Goal: Complete application form

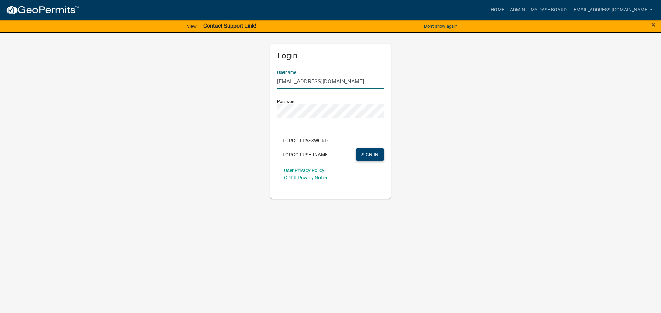
click at [366, 160] on button "SIGN IN" at bounding box center [370, 155] width 28 height 12
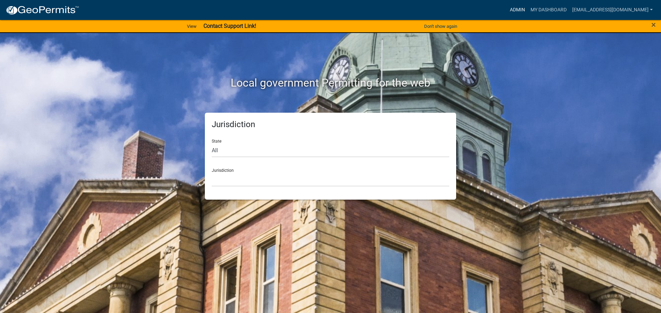
click at [507, 11] on link "Admin" at bounding box center [517, 9] width 21 height 13
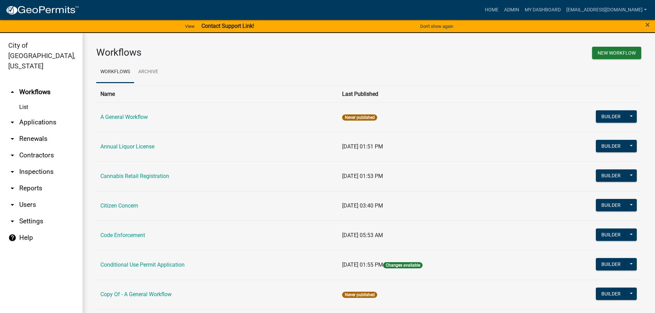
click at [163, 175] on link "Cannabis Retail Registration" at bounding box center [134, 176] width 69 height 7
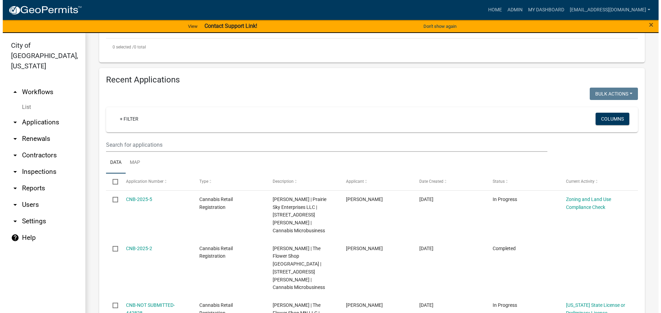
scroll to position [275, 0]
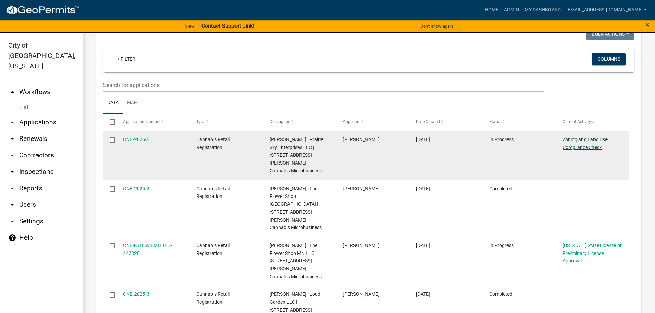
click at [595, 150] on link "Zoning and Land Use Compliance Check" at bounding box center [585, 143] width 45 height 13
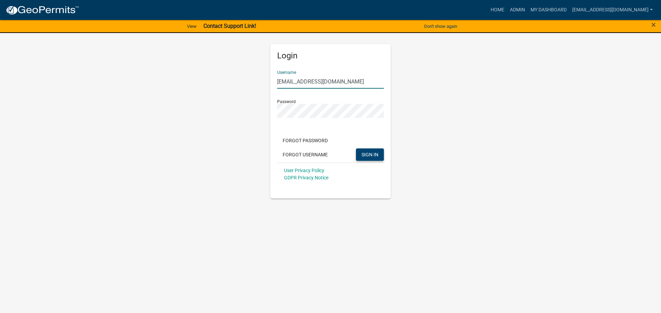
click at [373, 151] on button "SIGN IN" at bounding box center [370, 155] width 28 height 12
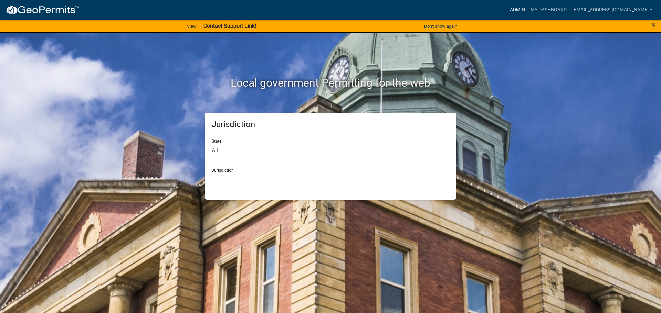
click at [507, 8] on link "Admin" at bounding box center [517, 9] width 21 height 13
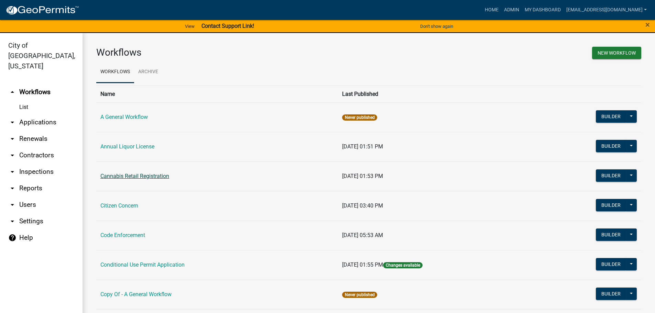
click at [152, 177] on link "Cannabis Retail Registration" at bounding box center [134, 176] width 69 height 7
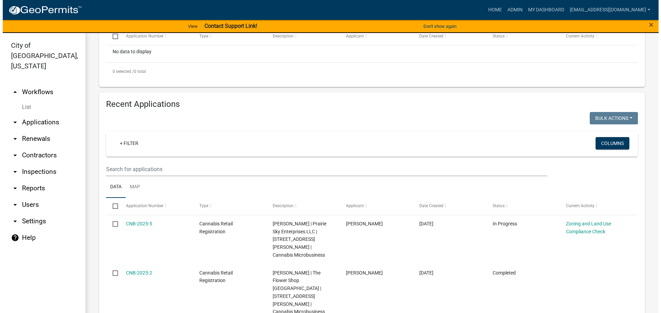
scroll to position [206, 0]
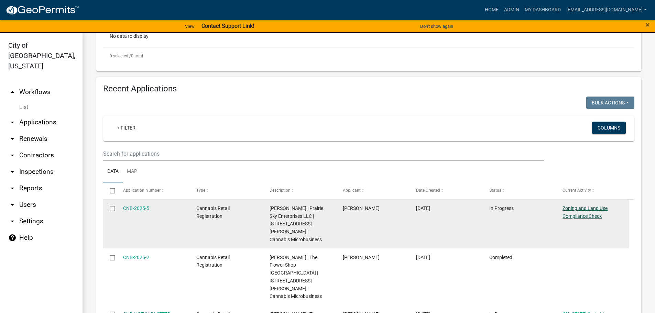
click at [576, 219] on link "Zoning and Land Use Compliance Check" at bounding box center [585, 212] width 45 height 13
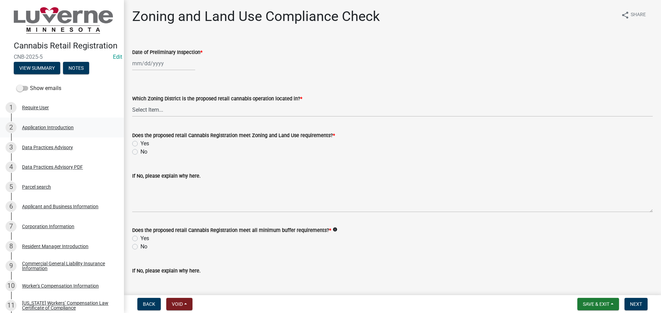
scroll to position [34, 0]
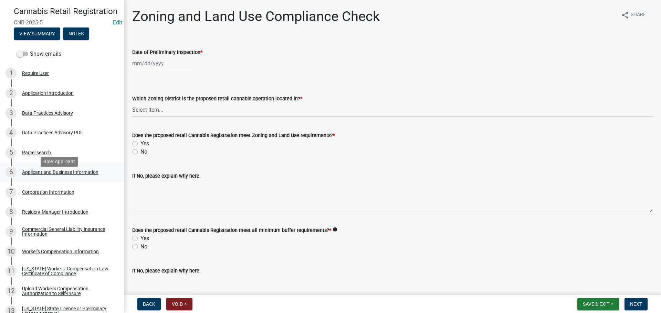
click at [66, 175] on div "Applicant and Business Information" at bounding box center [60, 172] width 76 height 5
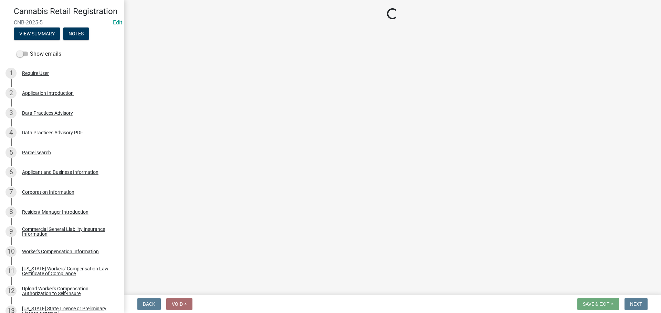
select select "OK"
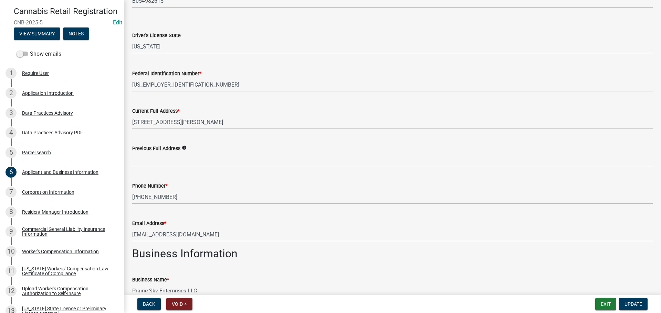
scroll to position [378, 0]
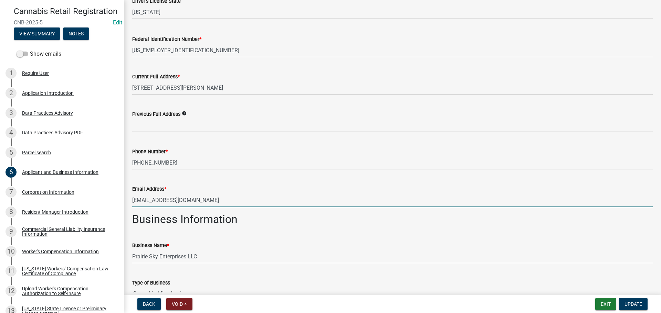
click at [232, 204] on input "[EMAIL_ADDRESS][DOMAIN_NAME]" at bounding box center [392, 200] width 520 height 14
drag, startPoint x: 224, startPoint y: 201, endPoint x: 130, endPoint y: 200, distance: 93.9
click at [130, 200] on div "Email Address * [EMAIL_ADDRESS][DOMAIN_NAME]" at bounding box center [392, 191] width 531 height 32
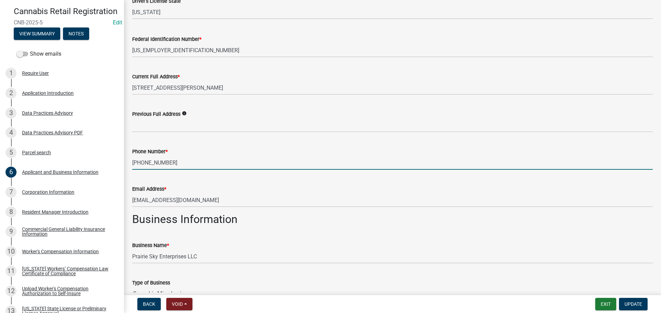
click at [210, 157] on input "[PHONE_NUMBER]" at bounding box center [392, 163] width 520 height 14
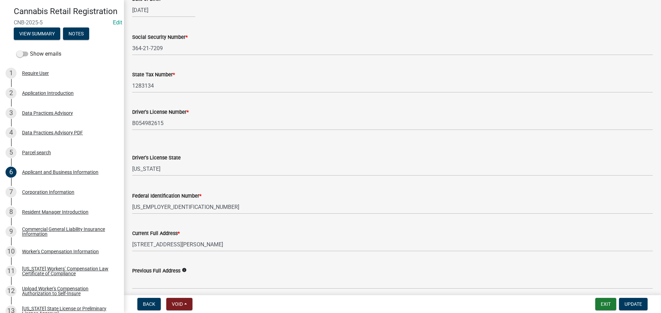
scroll to position [241, 0]
